Goal: Share content: Share content

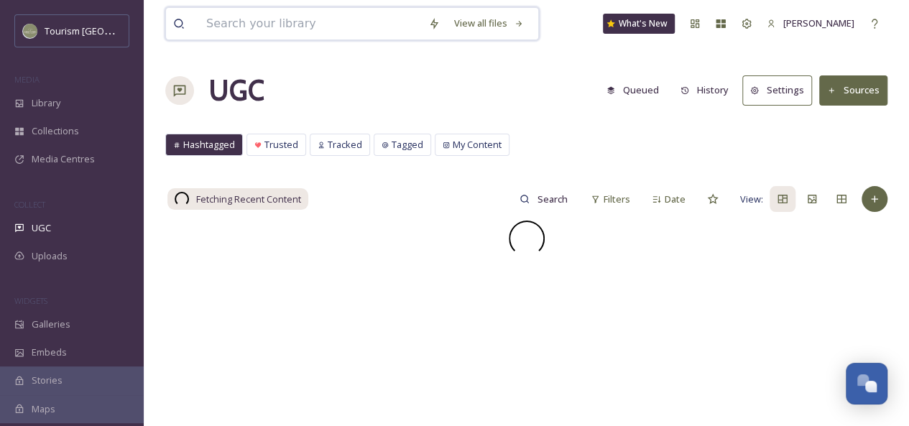
click at [279, 22] on input at bounding box center [310, 24] width 222 height 32
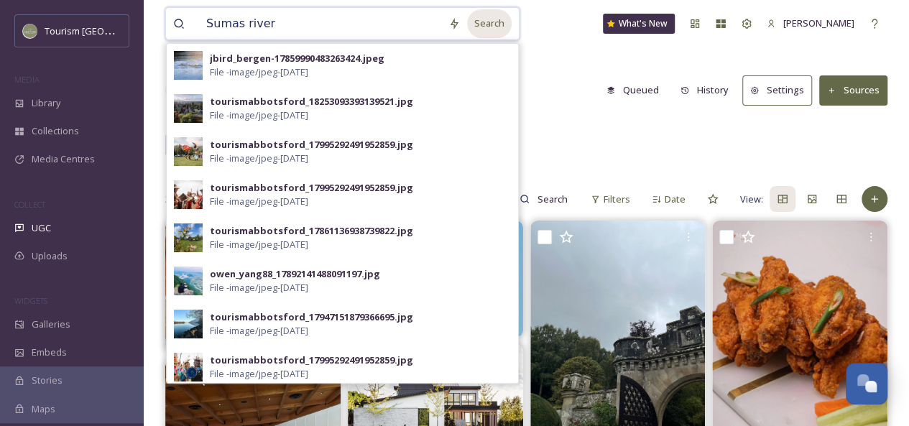
type input "Sumas river"
click at [472, 28] on div "Search" at bounding box center [489, 23] width 45 height 28
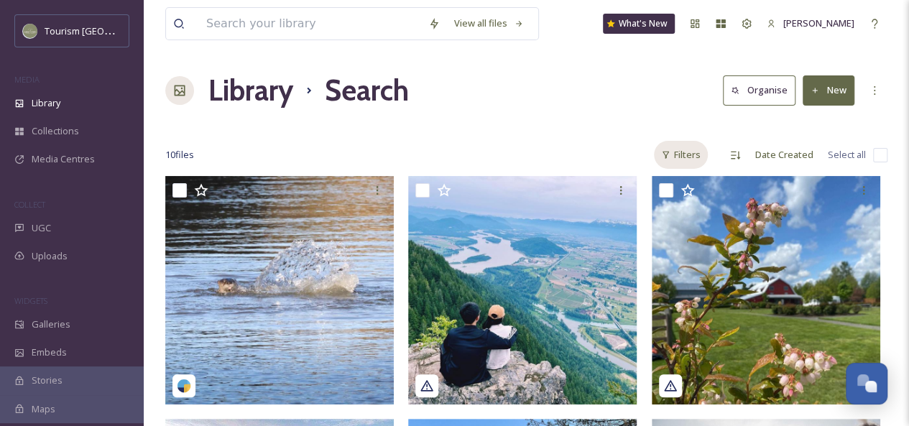
click at [685, 153] on div "Filters" at bounding box center [681, 155] width 54 height 28
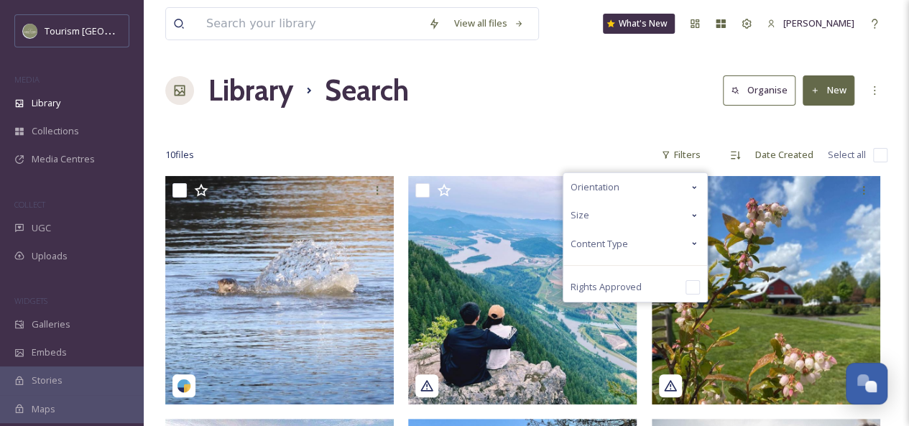
click at [670, 246] on div "Content Type" at bounding box center [635, 244] width 144 height 28
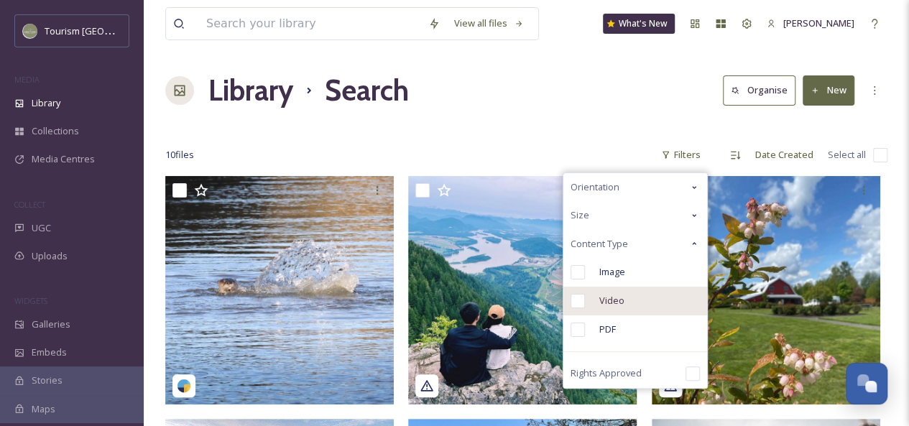
click at [644, 298] on div "Video" at bounding box center [635, 301] width 144 height 29
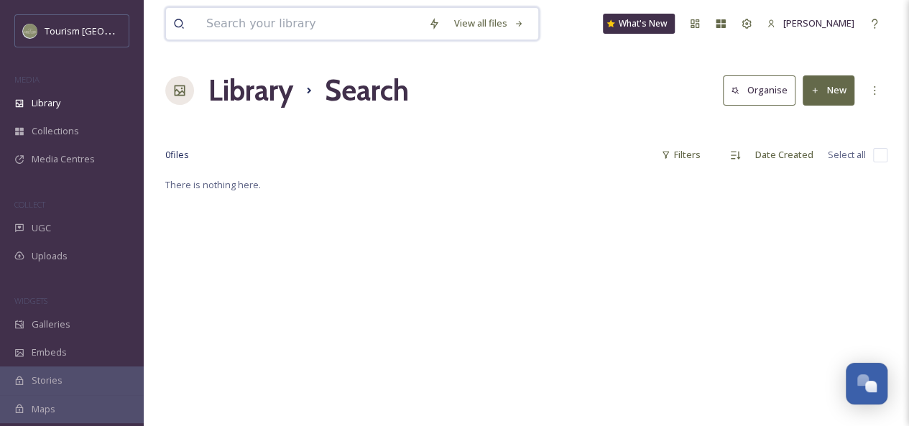
click at [228, 24] on input at bounding box center [310, 24] width 222 height 32
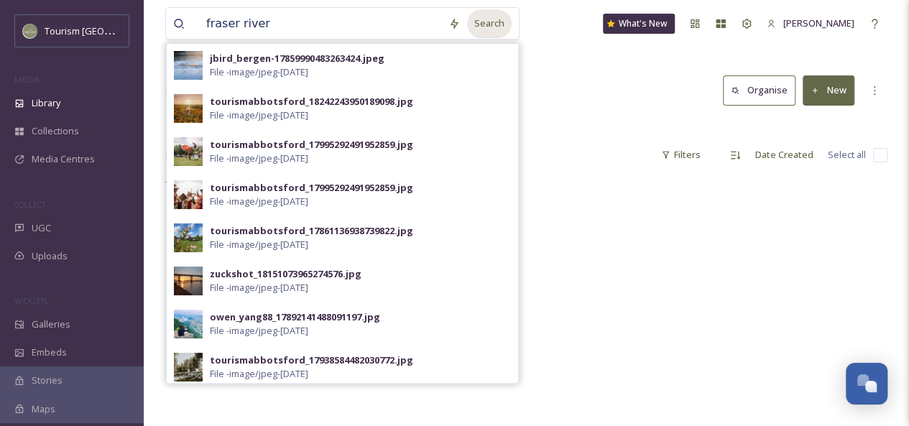
click at [483, 26] on div "Search" at bounding box center [489, 23] width 45 height 28
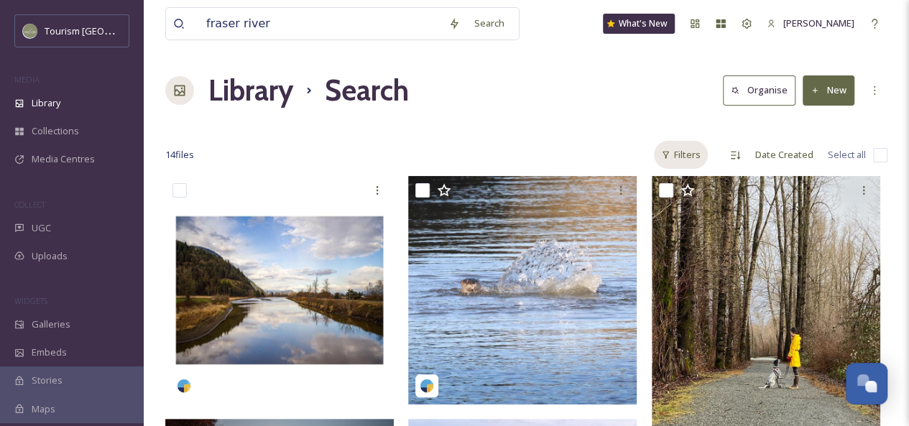
click at [680, 156] on div "Filters" at bounding box center [681, 155] width 54 height 28
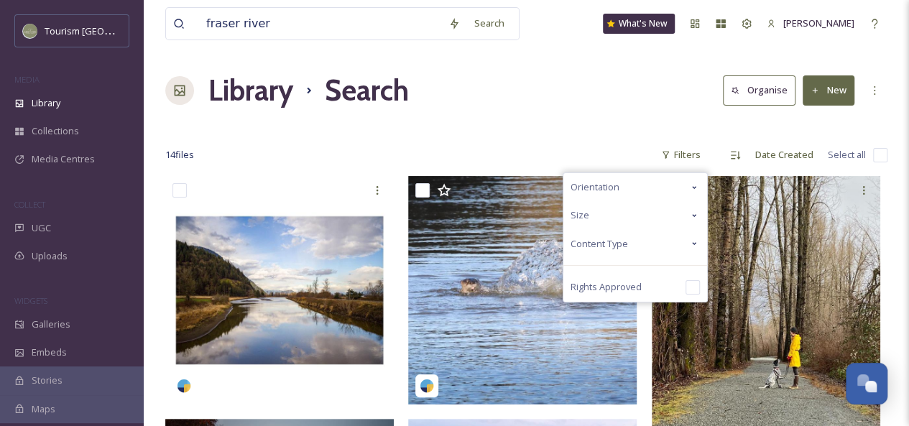
click at [657, 245] on div "Content Type" at bounding box center [635, 244] width 144 height 28
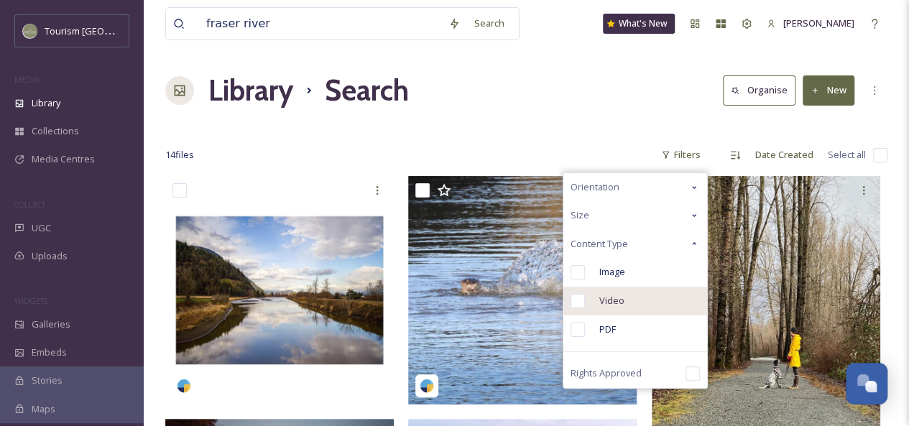
click at [637, 298] on div "Video" at bounding box center [635, 301] width 144 height 29
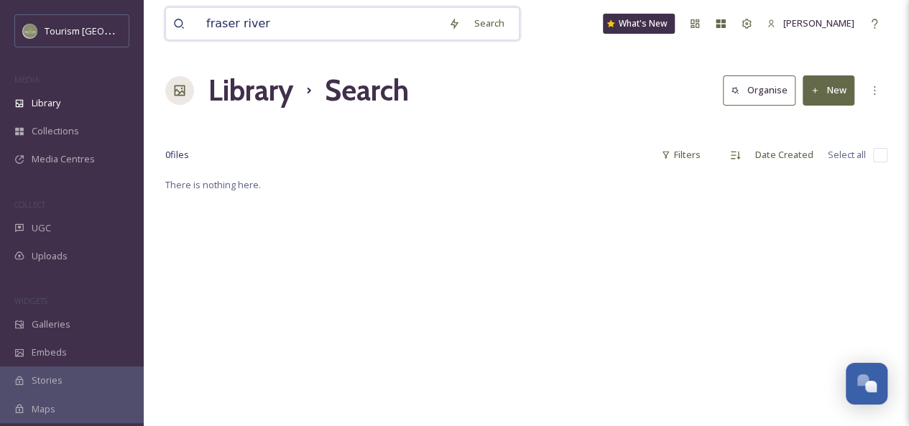
click at [251, 26] on input "fraser river" at bounding box center [320, 24] width 242 height 32
type input "fraser"
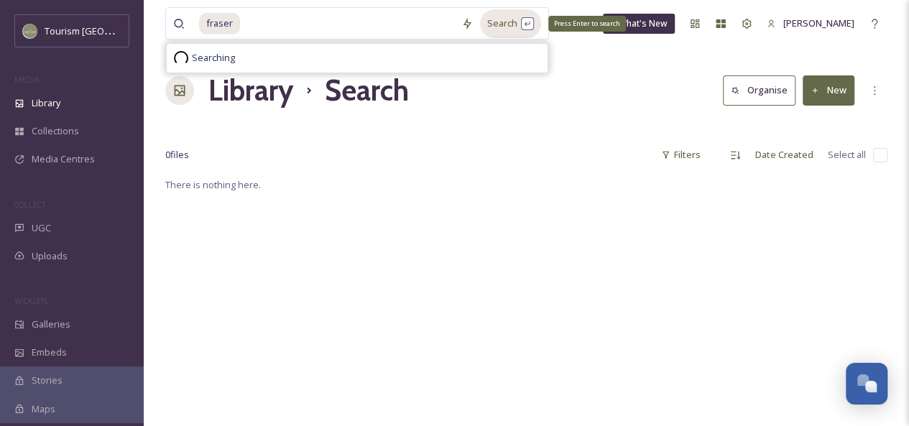
click at [513, 27] on div "Search Press Enter to search" at bounding box center [510, 23] width 61 height 28
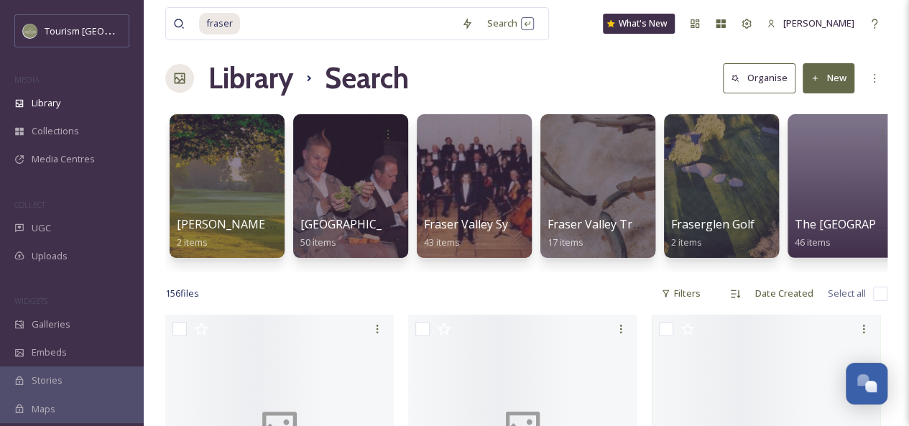
scroll to position [170, 0]
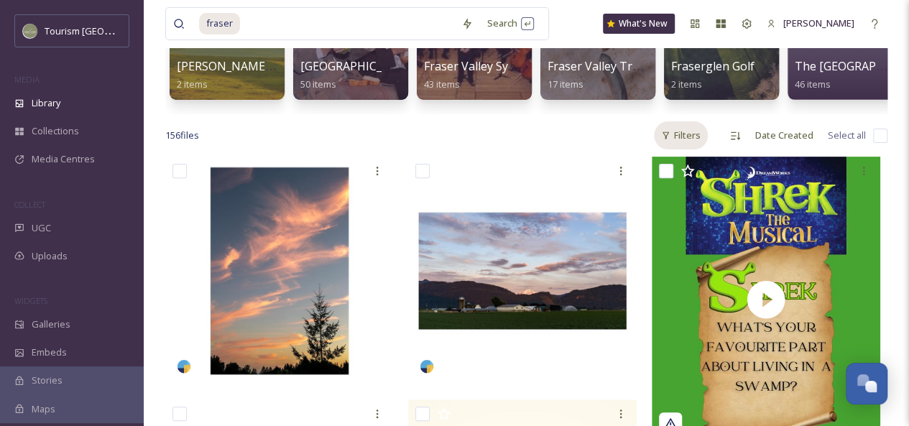
click at [680, 149] on div "Filters" at bounding box center [681, 135] width 54 height 28
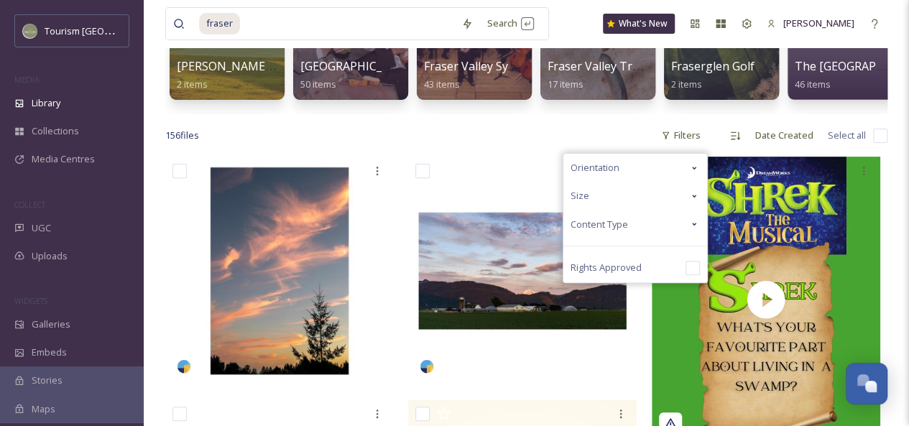
click at [644, 236] on div "Content Type" at bounding box center [635, 225] width 144 height 28
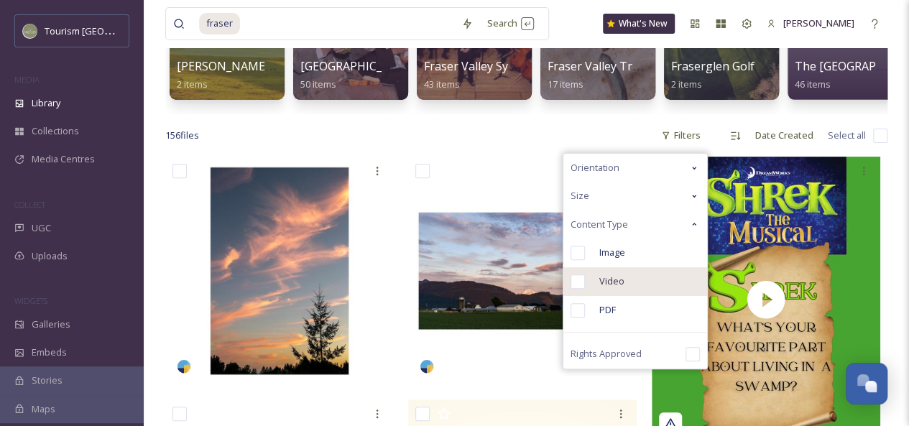
click at [625, 288] on div "Video" at bounding box center [635, 281] width 144 height 29
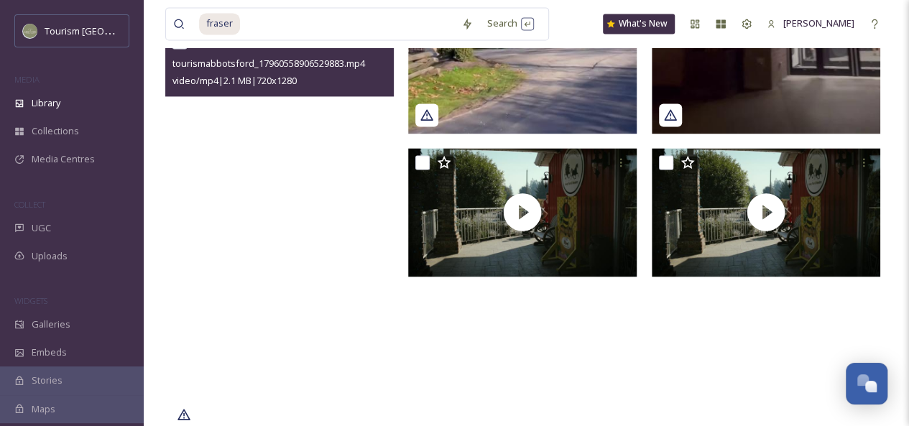
scroll to position [1062, 0]
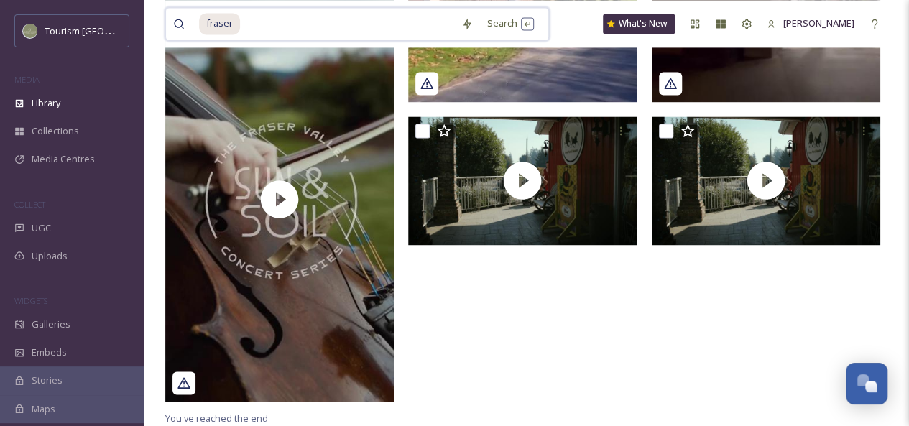
click at [257, 28] on input at bounding box center [347, 24] width 213 height 32
drag, startPoint x: 284, startPoint y: 25, endPoint x: 155, endPoint y: 14, distance: 129.1
type input "f"
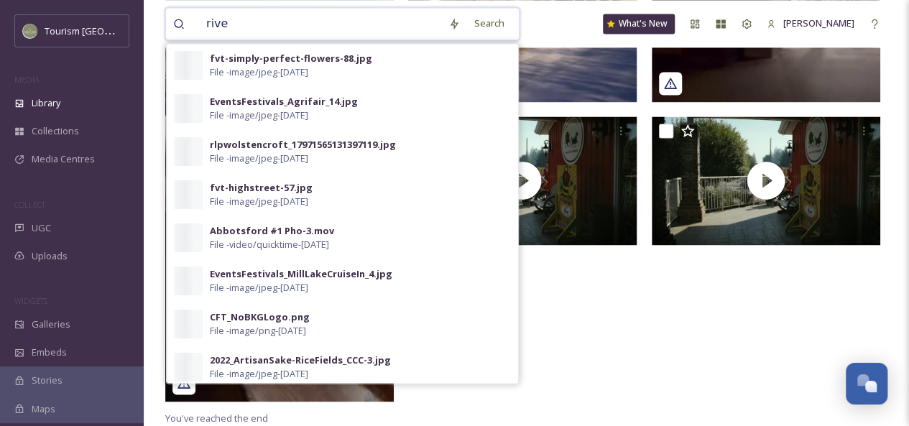
type input "river"
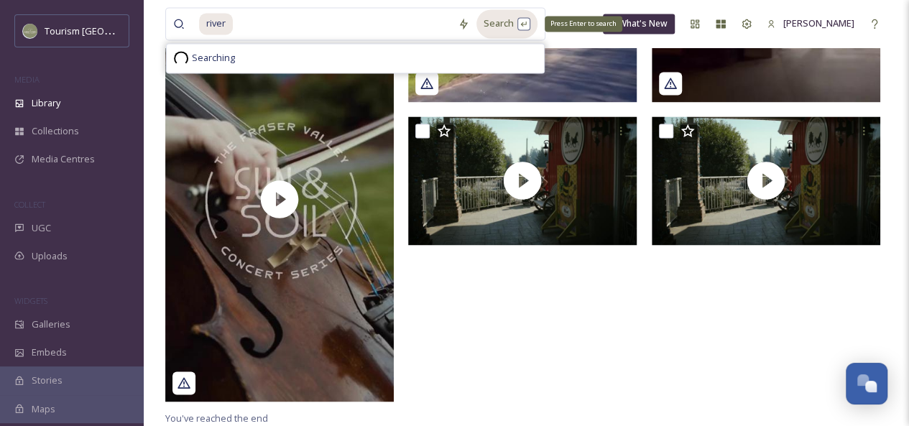
click at [483, 18] on div "Search Press Enter to search" at bounding box center [506, 23] width 61 height 28
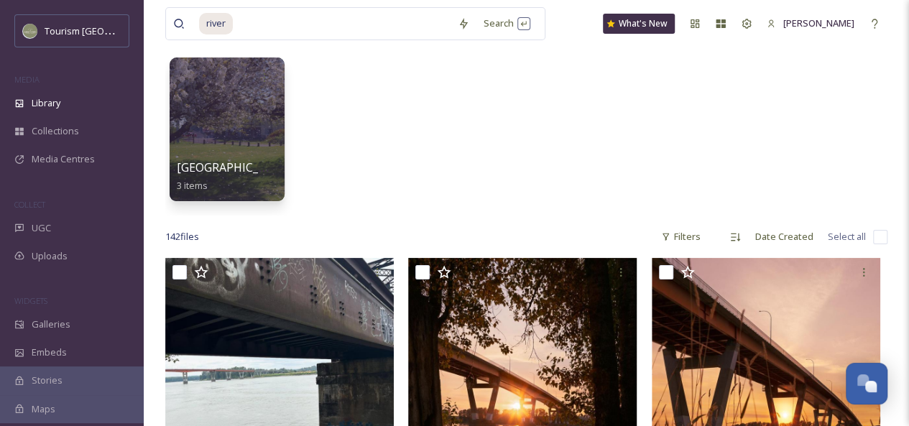
scroll to position [121, 0]
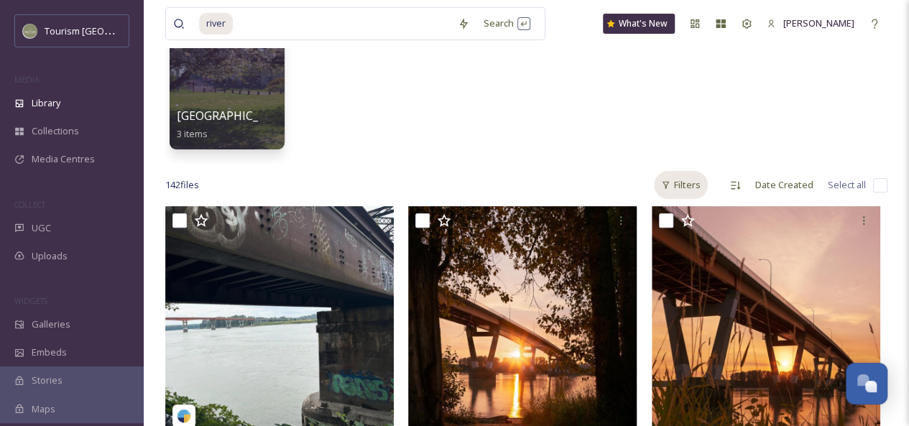
click at [688, 190] on div "Filters" at bounding box center [681, 185] width 54 height 28
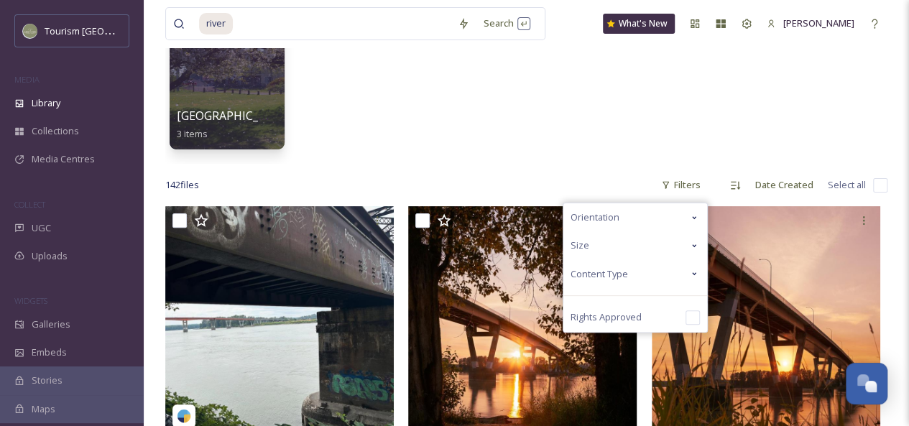
click at [658, 272] on div "Content Type" at bounding box center [635, 274] width 144 height 28
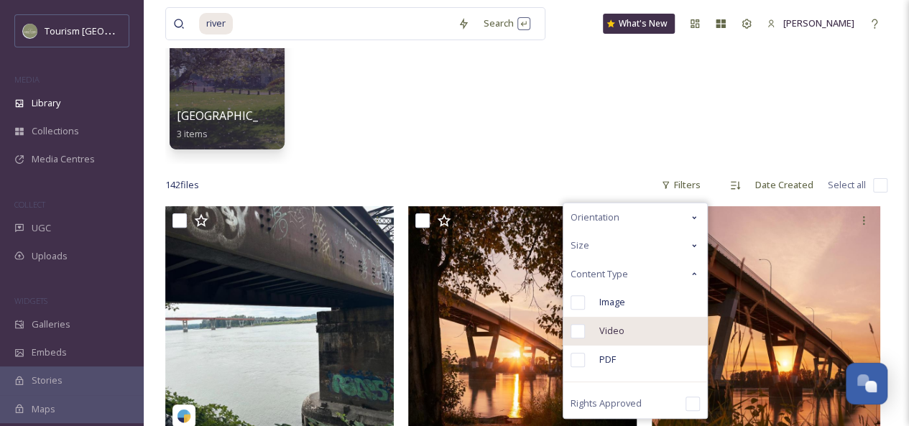
click at [622, 331] on span "Video" at bounding box center [611, 331] width 25 height 14
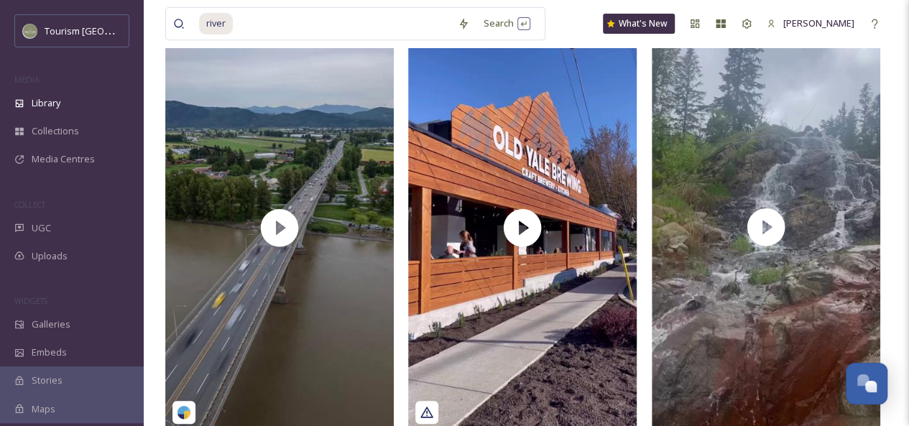
scroll to position [321, 0]
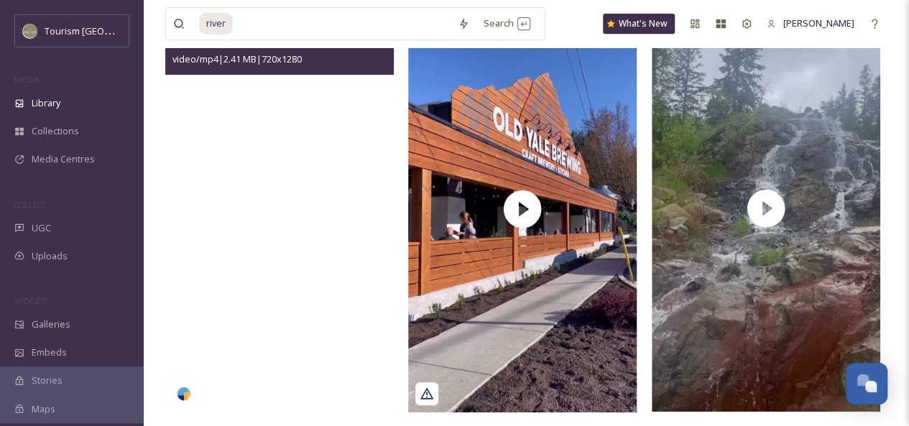
click at [289, 310] on video "airborne.desi-18055080014194104.mp4" at bounding box center [279, 209] width 228 height 406
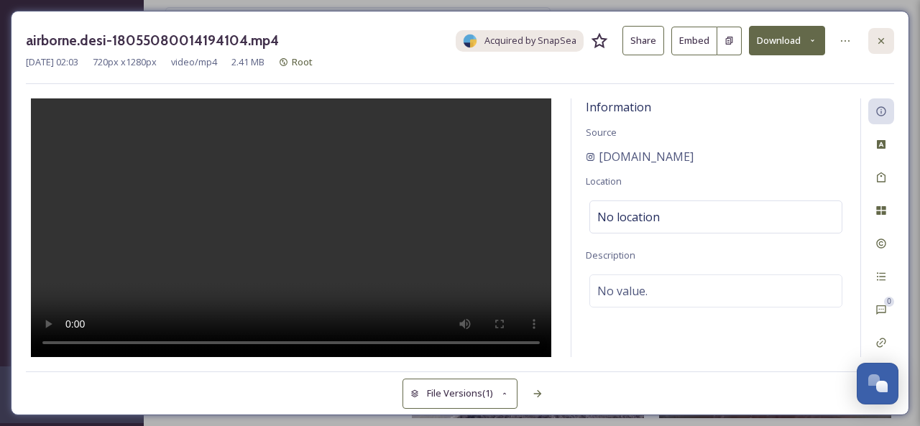
click at [880, 44] on icon at bounding box center [880, 40] width 11 height 11
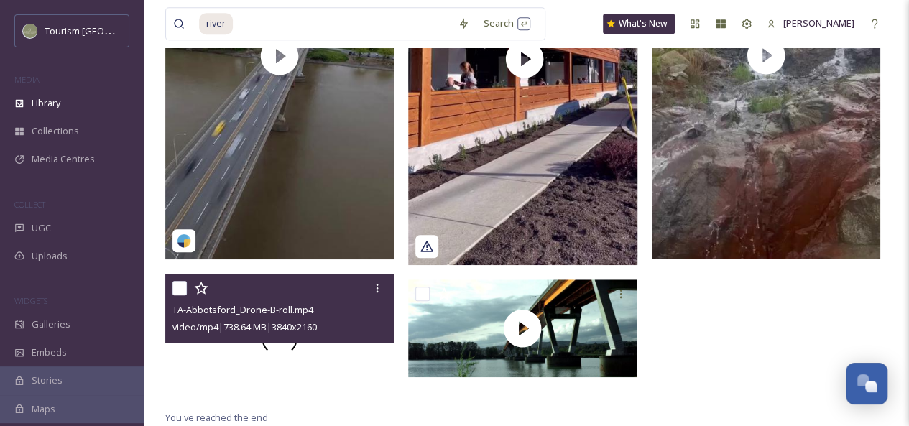
scroll to position [473, 0]
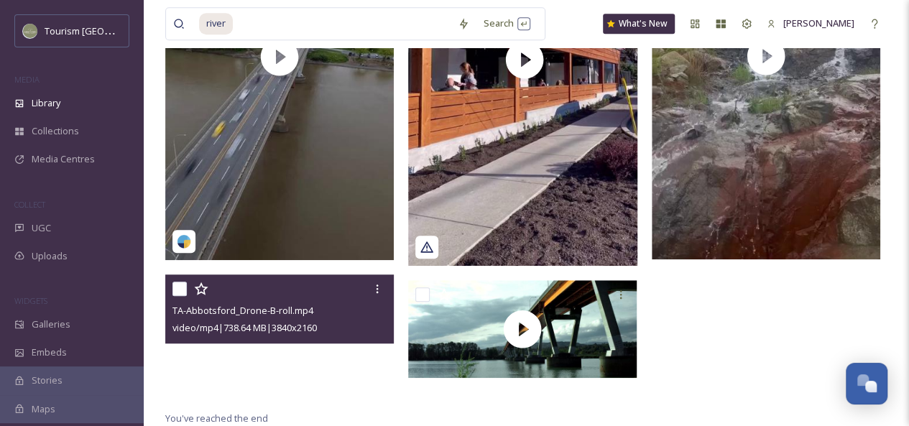
click at [366, 369] on video "TA-Abbotsford_Drone-B-roll.mp4" at bounding box center [279, 338] width 228 height 129
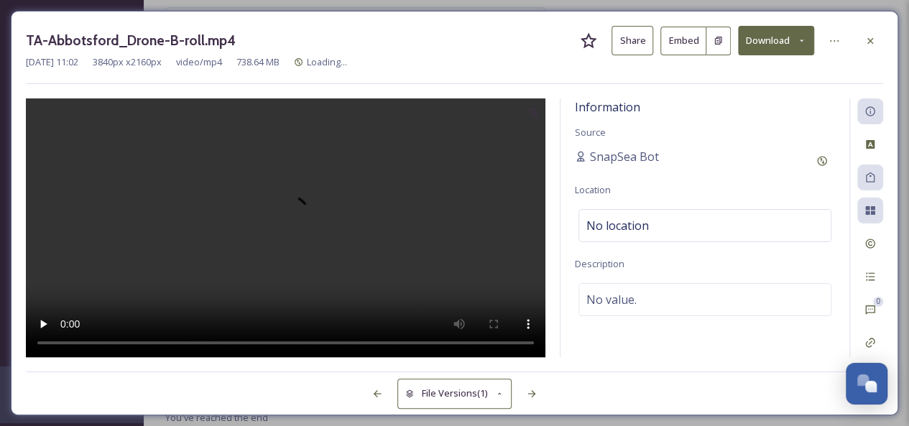
scroll to position [448, 0]
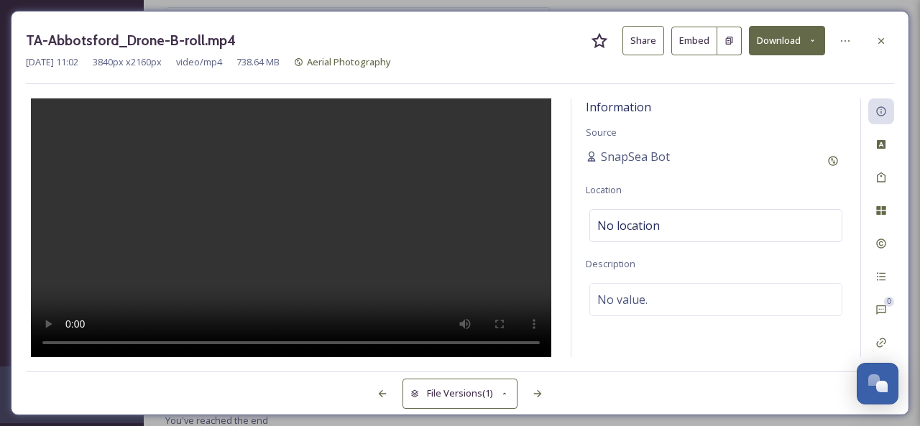
click at [641, 44] on button "Share" at bounding box center [643, 40] width 42 height 29
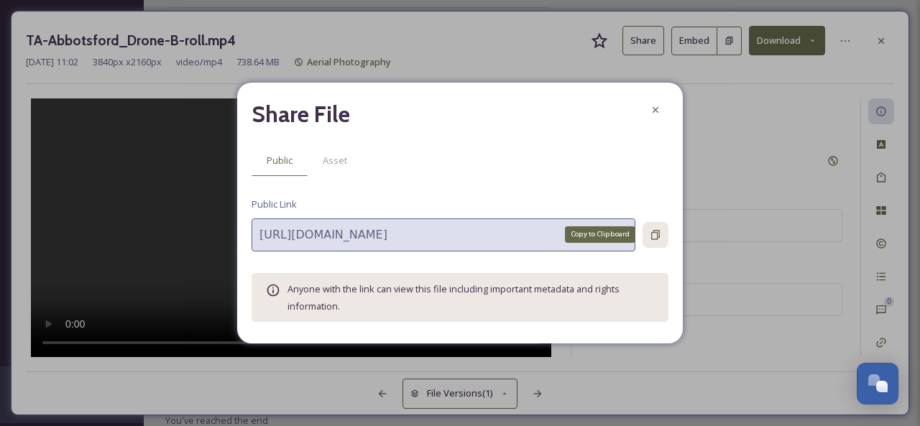
click at [655, 236] on icon at bounding box center [655, 234] width 11 height 11
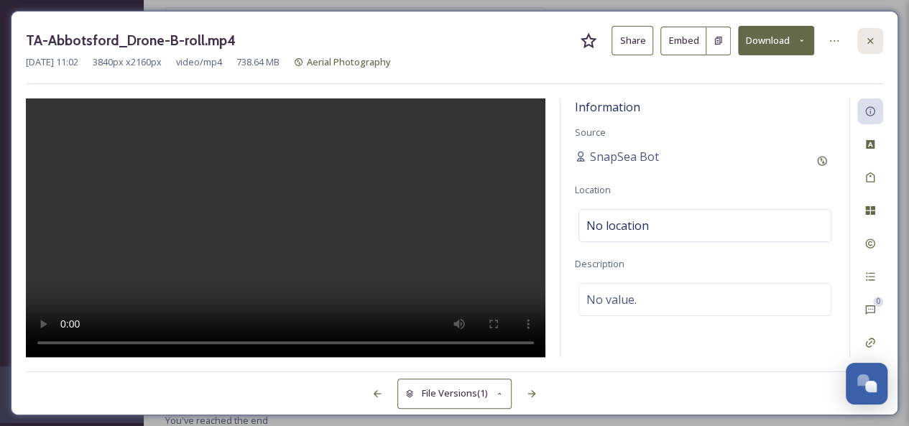
click at [868, 39] on icon at bounding box center [869, 40] width 11 height 11
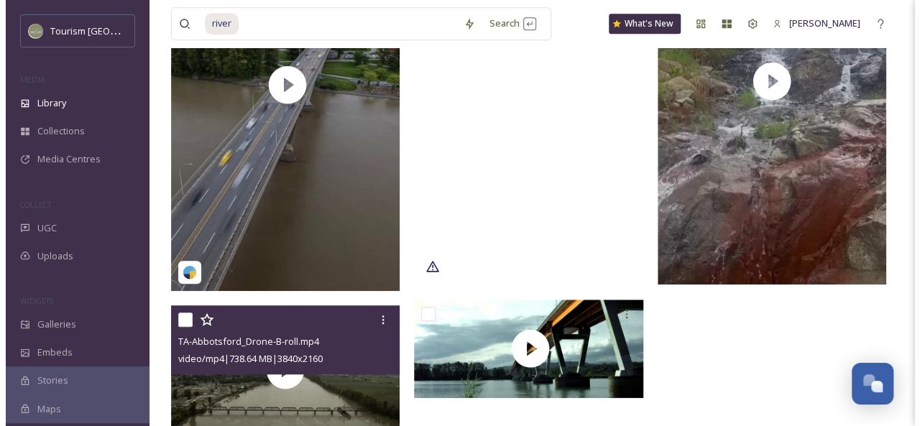
scroll to position [480, 0]
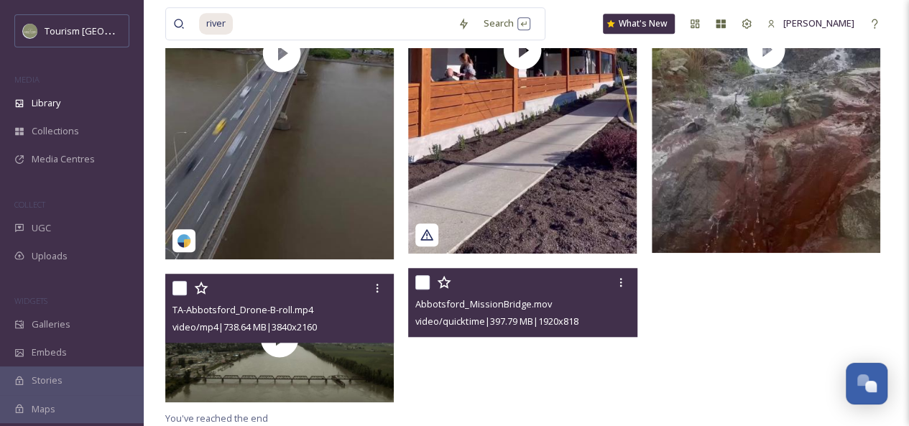
click at [592, 340] on div at bounding box center [522, 316] width 228 height 97
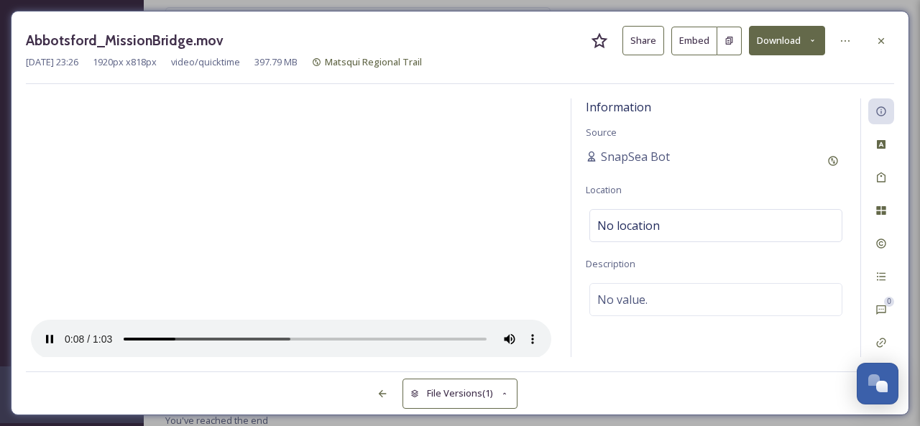
click at [637, 39] on button "Share" at bounding box center [643, 40] width 42 height 29
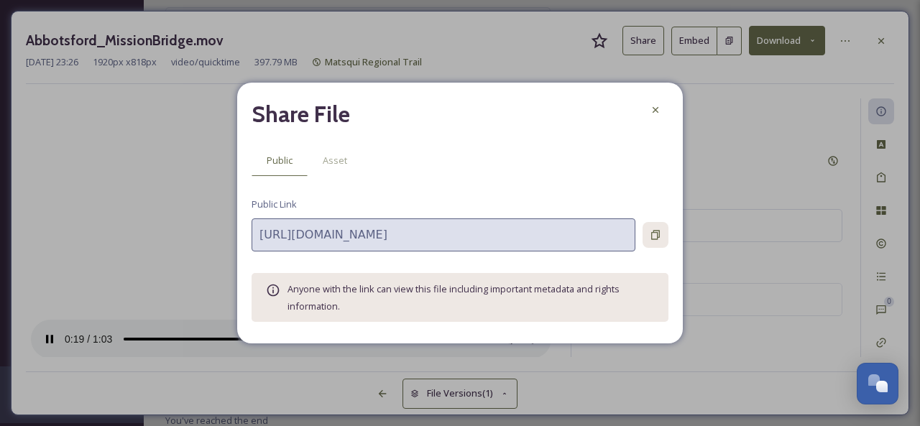
click at [652, 235] on icon at bounding box center [655, 234] width 11 height 11
